Goal: Task Accomplishment & Management: Use online tool/utility

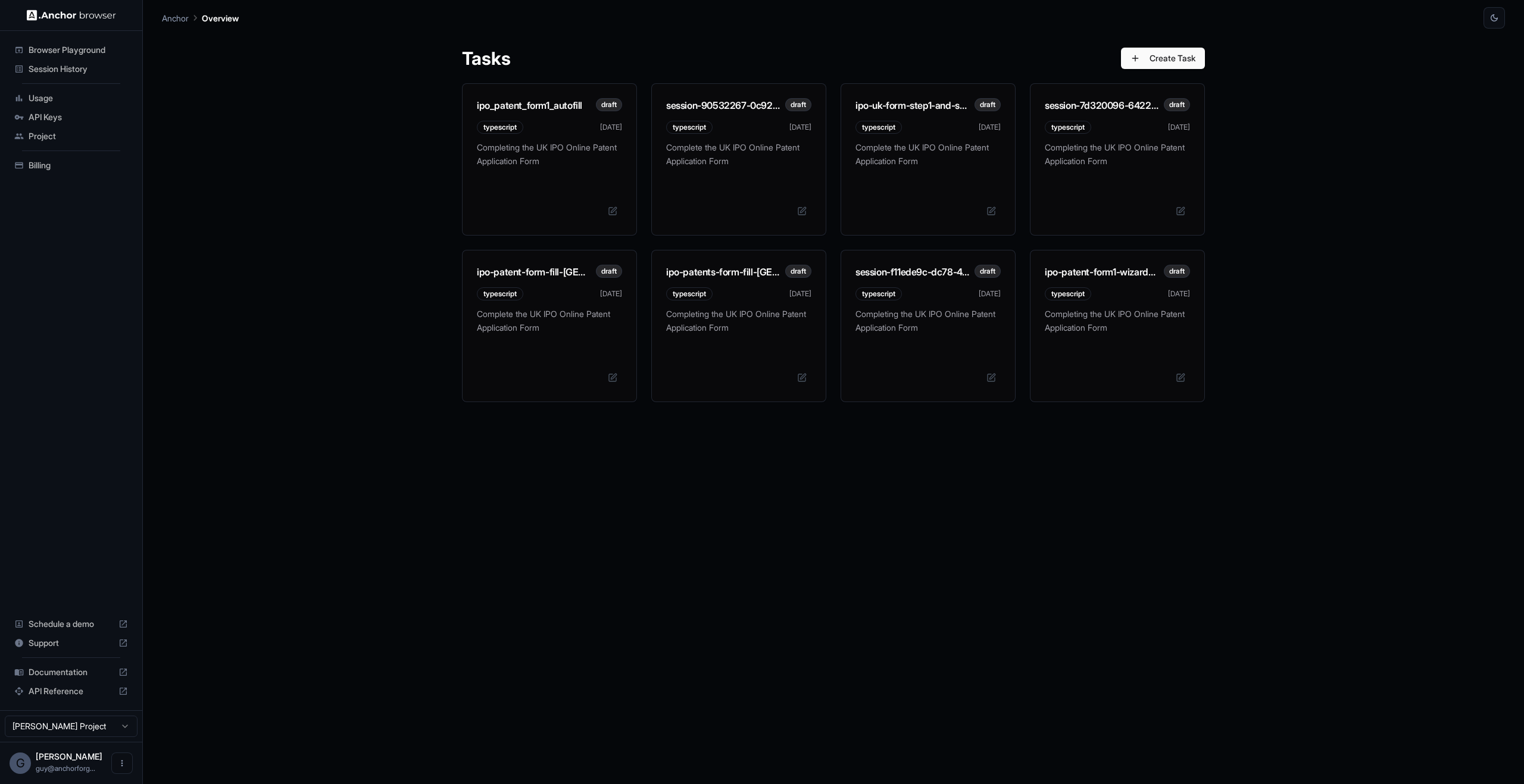
click at [1501, 440] on div "Tasks Create Task ipo_patent_form1_autofill draft typescript Sep 25 Completing …" at bounding box center [833, 406] width 1343 height 756
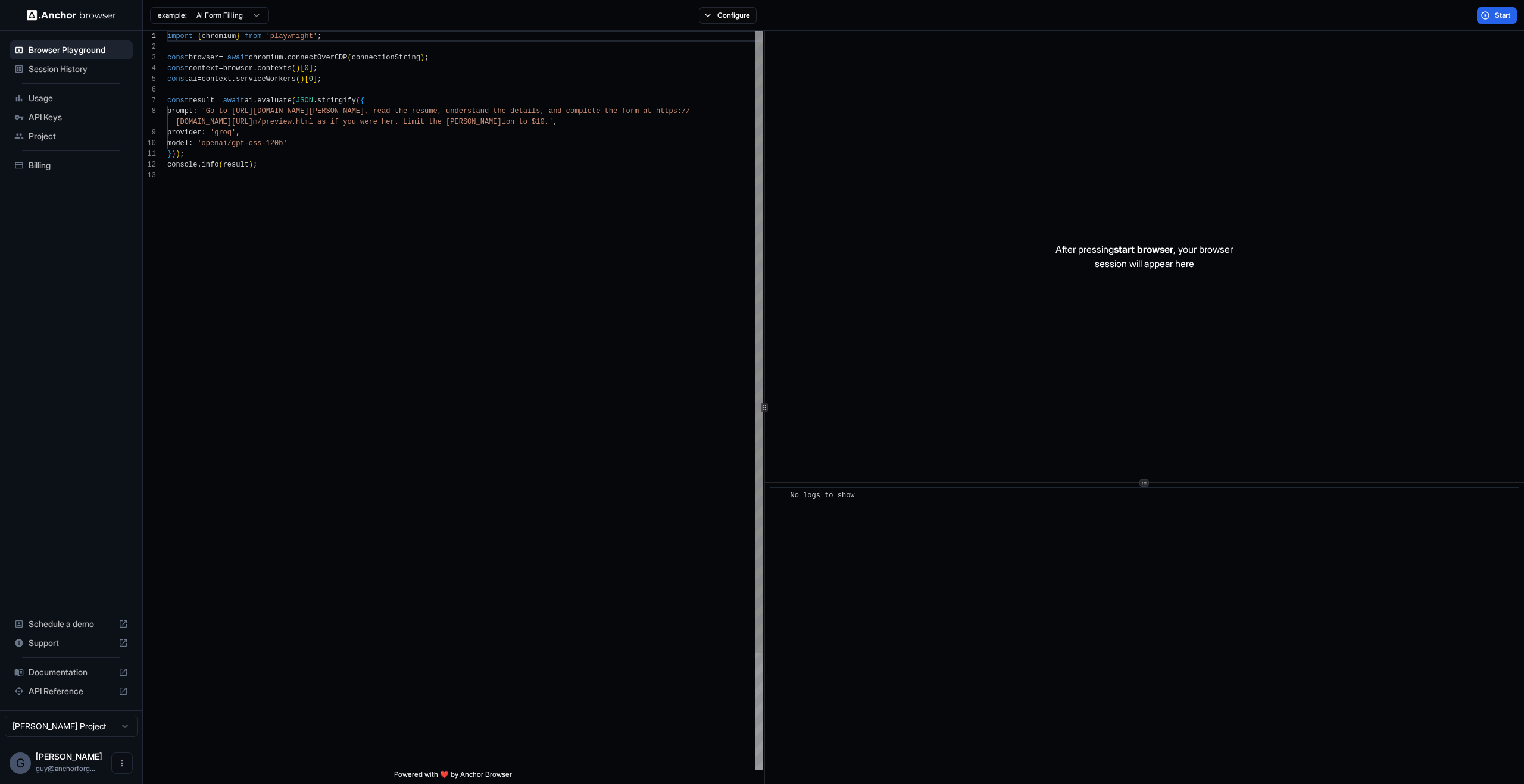
scroll to position [97, 0]
click at [270, 135] on div "import { chromium } from 'playwright' ; const browser = await chromium . connec…" at bounding box center [465, 470] width 596 height 878
click at [253, 148] on div "import { chromium } from 'playwright' ; const browser = await chromium . connec…" at bounding box center [465, 470] width 596 height 878
click at [251, 113] on div "import { chromium } from 'playwright' ; const browser = await chromium . connec…" at bounding box center [465, 470] width 596 height 878
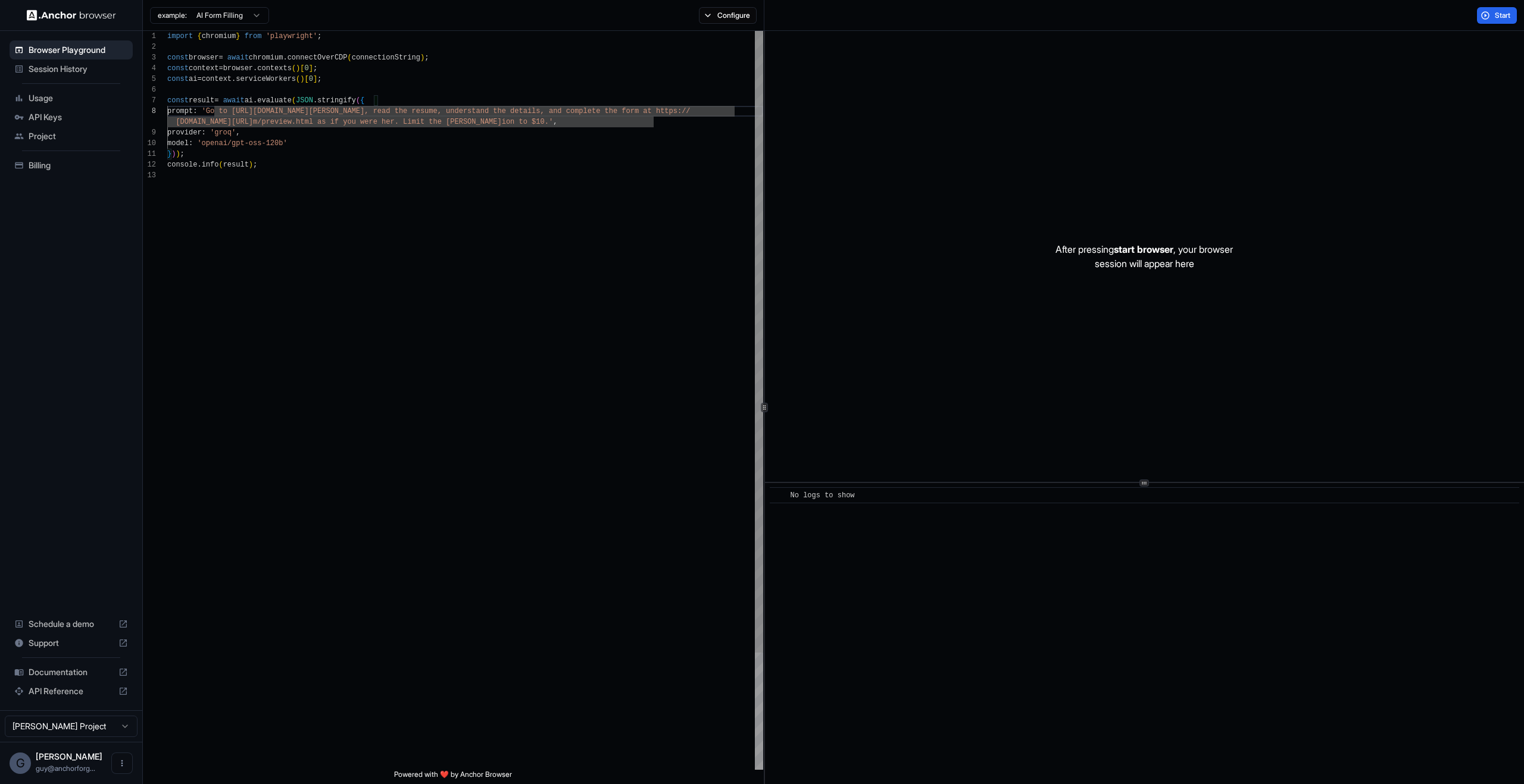
scroll to position [86, 0]
click at [652, 119] on div "import { chromium } from 'playwright' ; const browser = await chromium . connec…" at bounding box center [465, 470] width 596 height 878
click at [712, 115] on div "import { chromium } from 'playwright' ; const browser = await chromium . connec…" at bounding box center [465, 470] width 596 height 878
drag, startPoint x: 712, startPoint y: 115, endPoint x: 448, endPoint y: 120, distance: 264.0
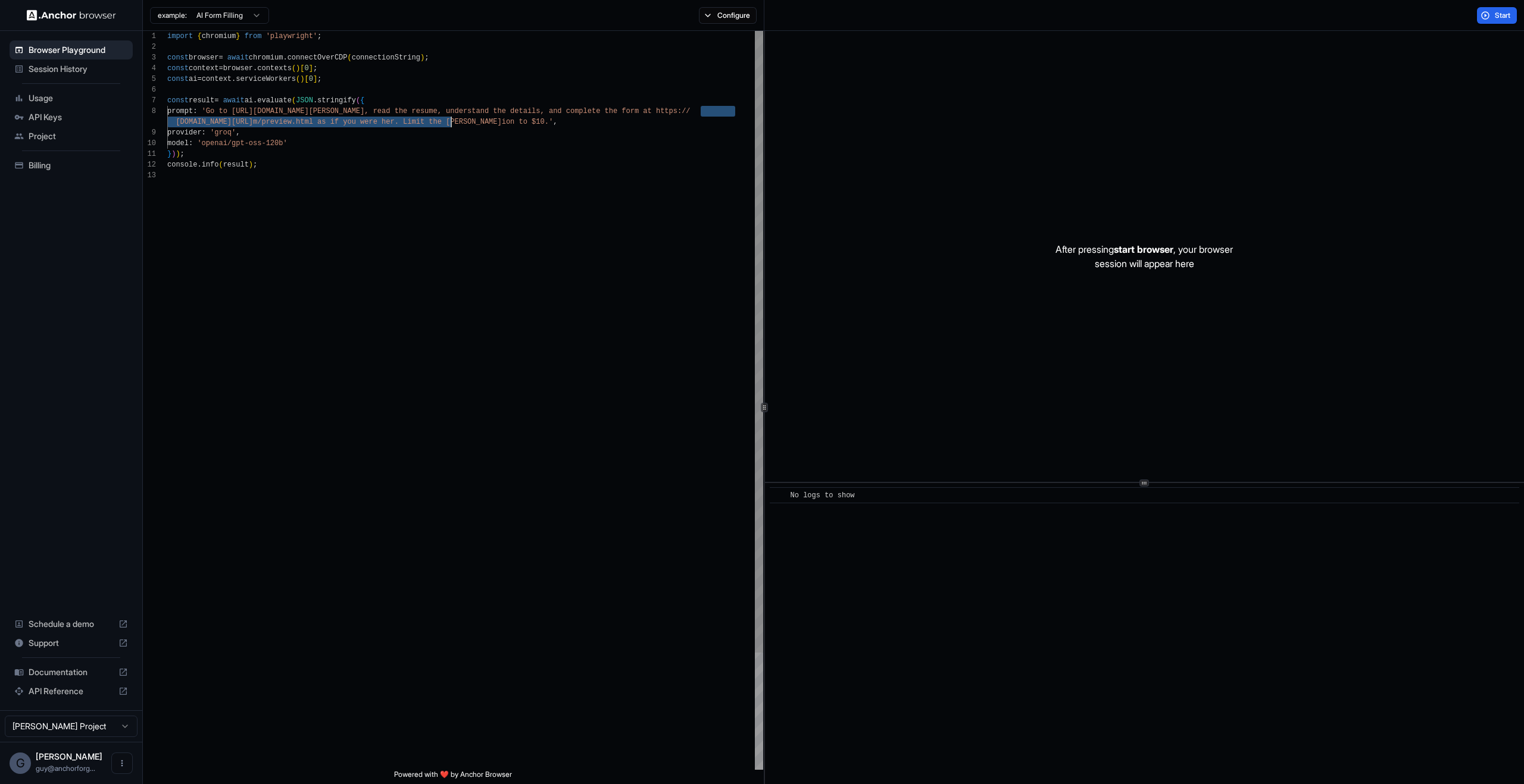
click at [448, 120] on div "import { chromium } from 'playwright' ; const browser = await chromium . connec…" at bounding box center [465, 470] width 596 height 878
click at [1311, 274] on div "After pressing start browser , your browser session will appear here" at bounding box center [1144, 256] width 759 height 451
type textarea "**********"
click at [620, 254] on div "import { chromium } from 'playwright' ; const browser = await chromium . connec…" at bounding box center [465, 470] width 596 height 878
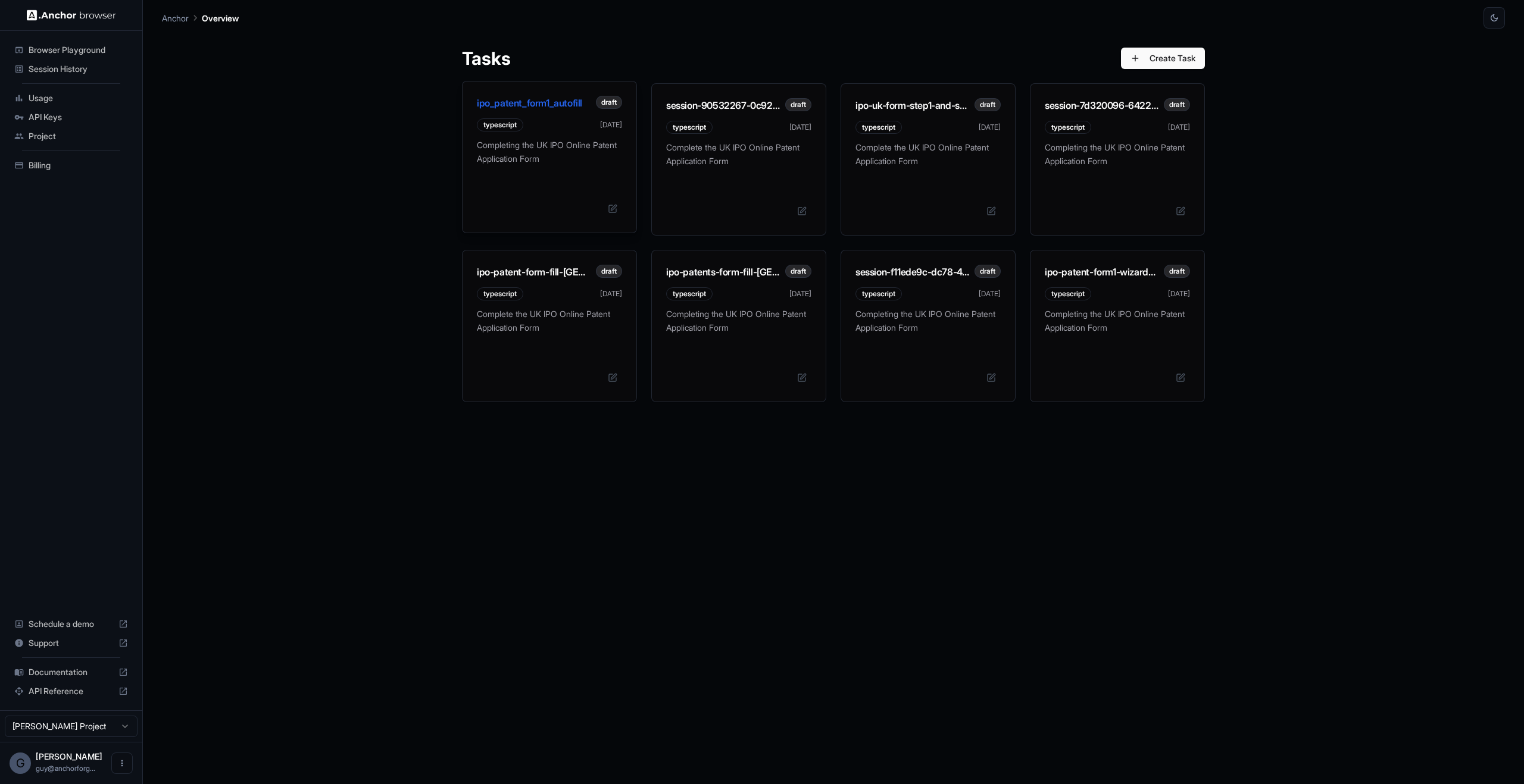
click at [565, 139] on p "Completing the UK IPO Online Patent Application Form" at bounding box center [549, 157] width 145 height 36
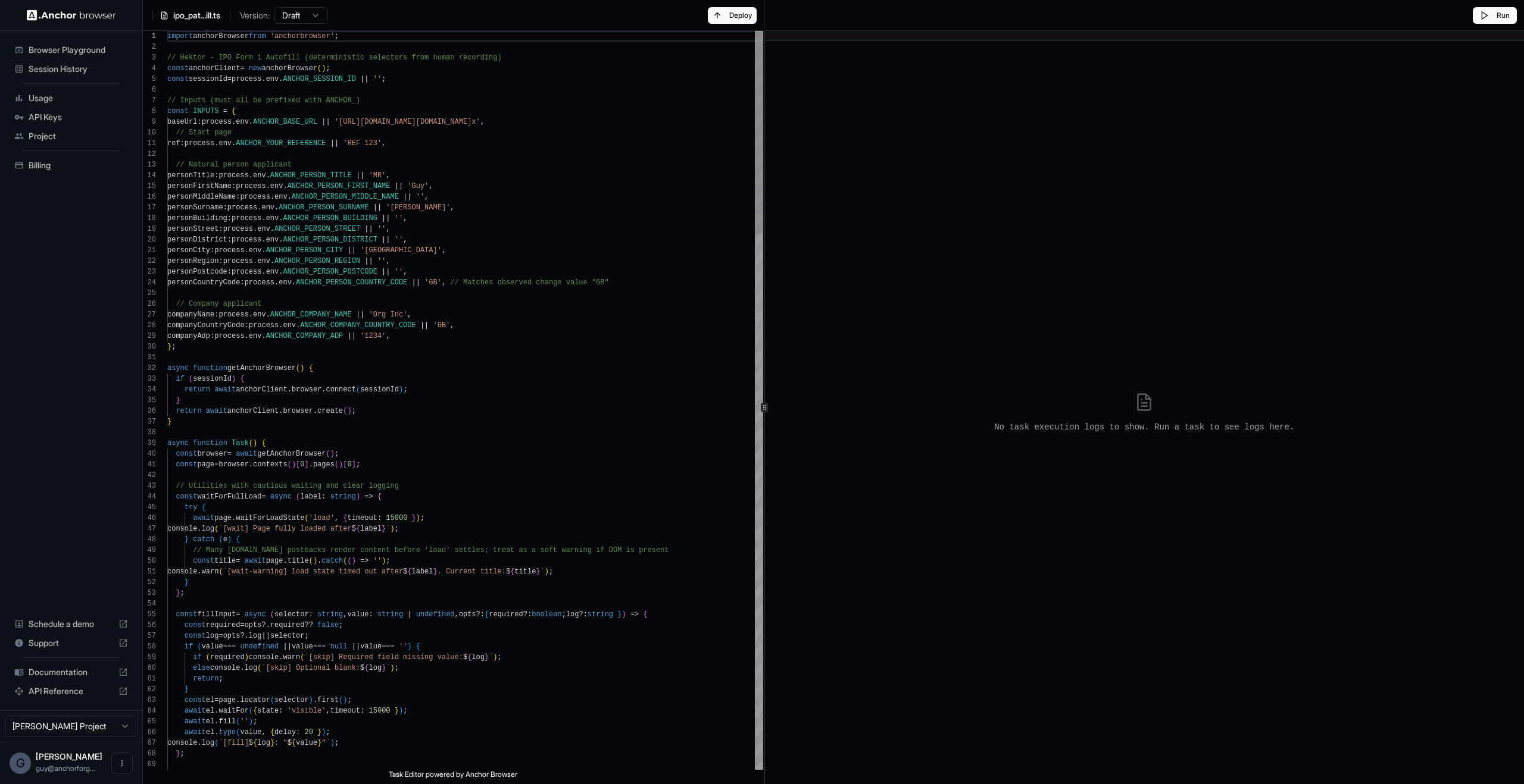
scroll to position [107, 0]
type textarea "**********"
click at [85, 66] on span "Session History" at bounding box center [78, 69] width 99 height 12
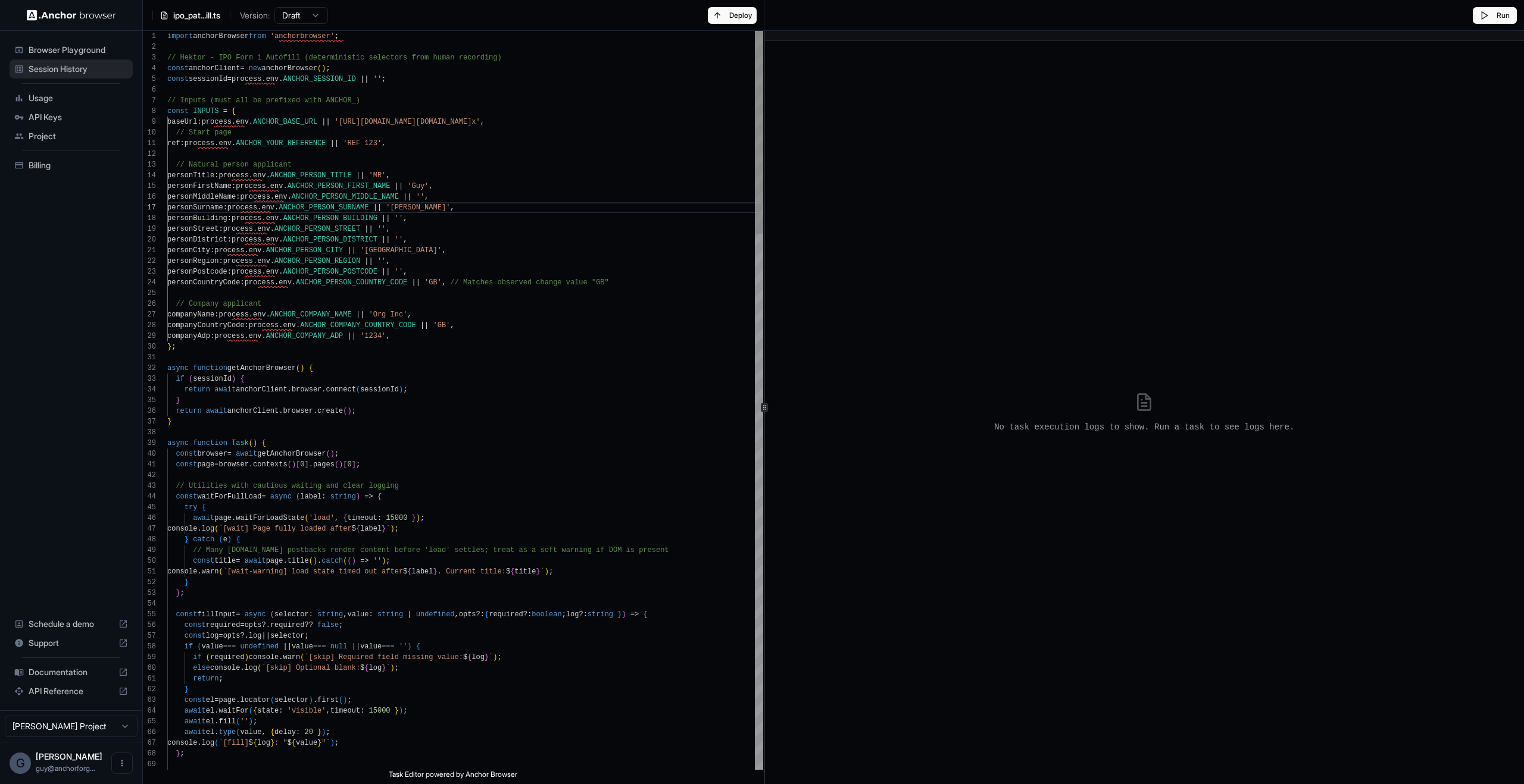
type textarea "**********"
